Goal: Complete application form

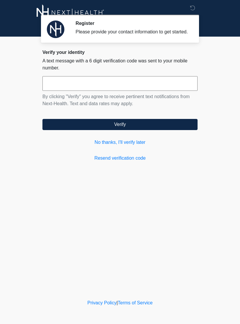
click at [145, 86] on input "text" at bounding box center [119, 83] width 155 height 15
type input "******"
click at [154, 130] on button "Verify" at bounding box center [119, 124] width 155 height 11
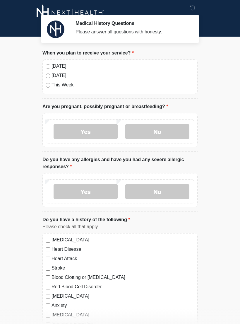
click at [154, 133] on label "No" at bounding box center [157, 131] width 64 height 15
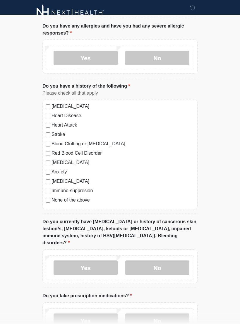
scroll to position [133, 0]
click at [89, 64] on label "Yes" at bounding box center [86, 58] width 64 height 15
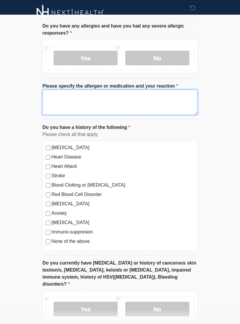
click at [64, 97] on textarea "Please specify the allergen or medication and your reaction" at bounding box center [119, 102] width 155 height 25
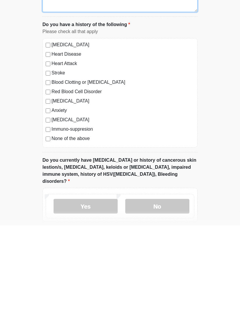
type textarea "**********"
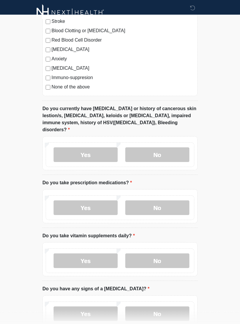
scroll to position [288, 0]
click at [171, 147] on label "No" at bounding box center [157, 154] width 64 height 15
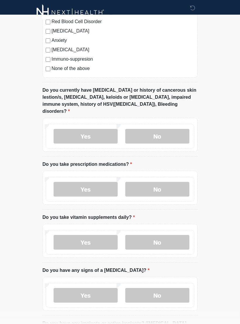
click at [174, 183] on label "No" at bounding box center [157, 189] width 64 height 15
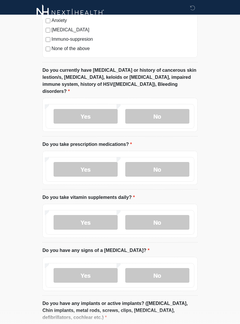
scroll to position [326, 0]
click at [175, 214] on label "No" at bounding box center [157, 221] width 64 height 15
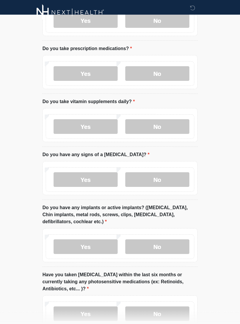
click at [174, 172] on label "No" at bounding box center [157, 179] width 64 height 15
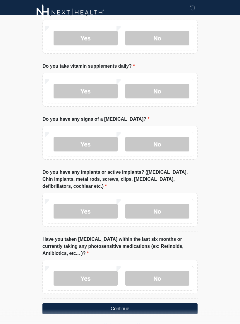
click at [180, 204] on label "No" at bounding box center [157, 211] width 64 height 15
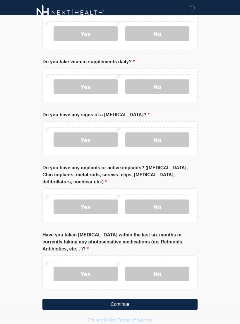
click at [162, 266] on label "No" at bounding box center [157, 273] width 64 height 15
click at [147, 298] on button "Continue" at bounding box center [119, 303] width 155 height 11
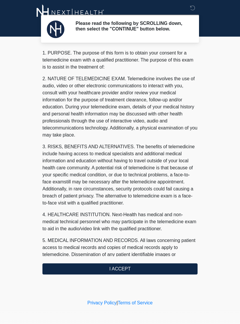
scroll to position [0, 0]
click at [156, 269] on button "I ACCEPT" at bounding box center [119, 268] width 155 height 11
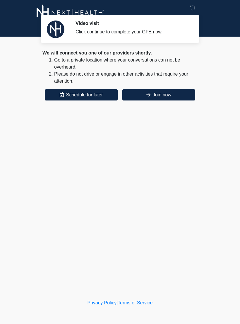
click at [170, 95] on button "Join now" at bounding box center [158, 94] width 73 height 11
